Goal: Information Seeking & Learning: Learn about a topic

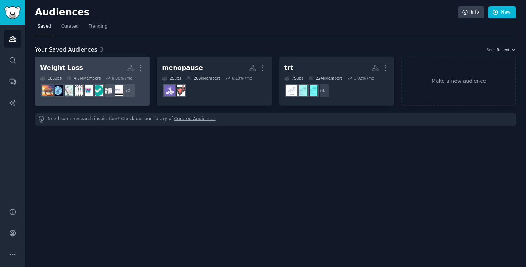
click at [101, 70] on h2 "Weight Loss More" at bounding box center [92, 68] width 105 height 13
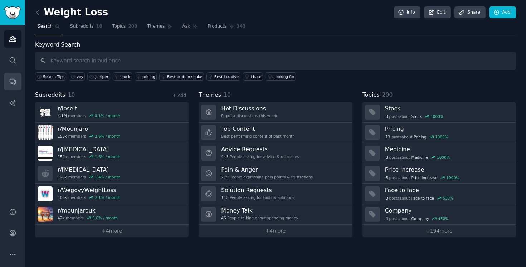
click at [13, 86] on link "Conversations" at bounding box center [13, 82] width 18 height 18
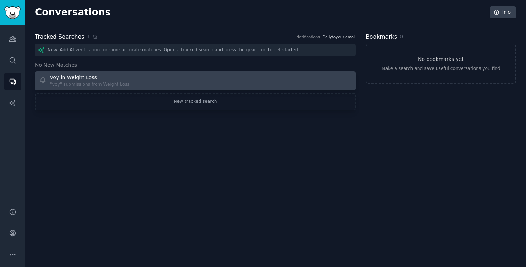
click at [117, 76] on div "voy in Weight Loss" at bounding box center [89, 78] width 79 height 8
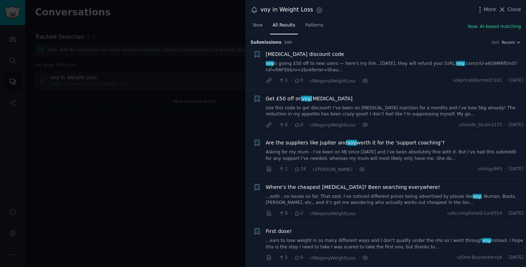
click at [319, 142] on span "Are the suppliers like Jupiter and voy worth it for the ‘support coaching’?" at bounding box center [355, 143] width 179 height 8
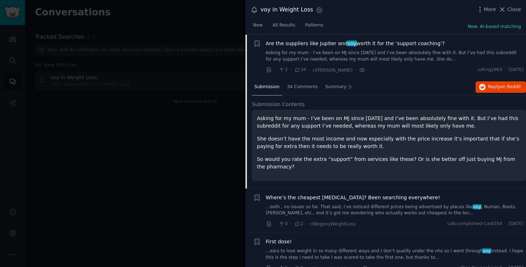
scroll to position [99, 0]
click at [268, 70] on icon at bounding box center [269, 69] width 6 height 6
